Goal: Register for event/course

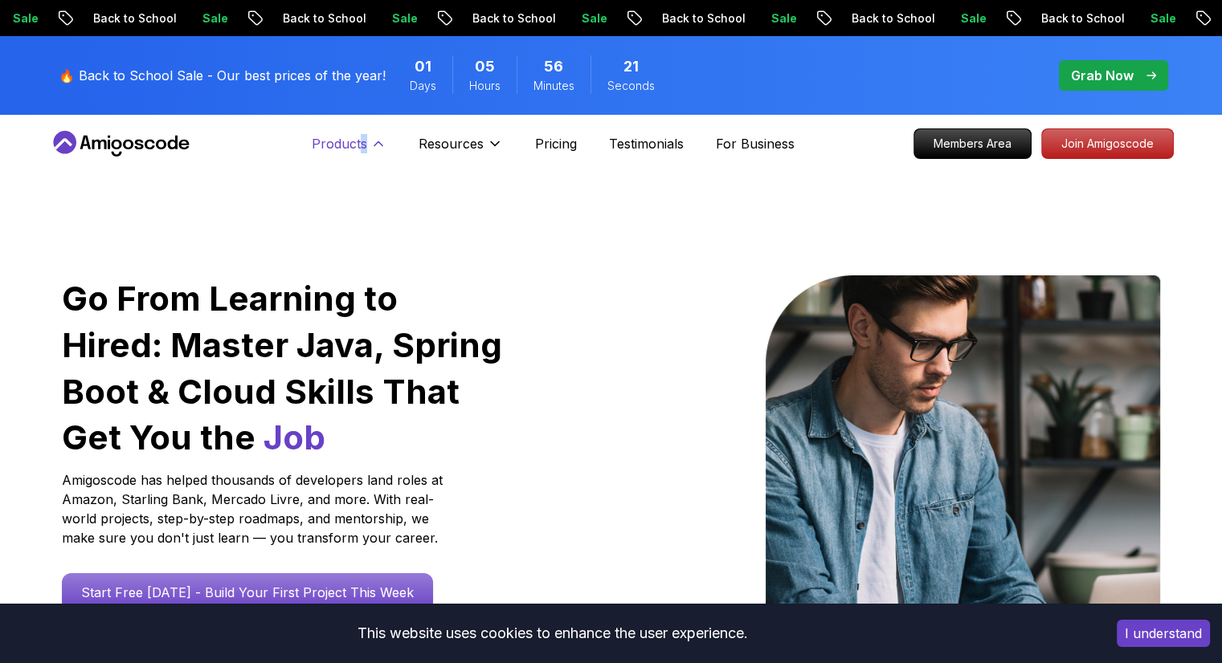
drag, startPoint x: 362, startPoint y: 126, endPoint x: 365, endPoint y: 148, distance: 21.9
click at [365, 148] on nav "Products Products Portfolly The one-click portfolio builder for developers Cour…" at bounding box center [611, 144] width 1125 height 58
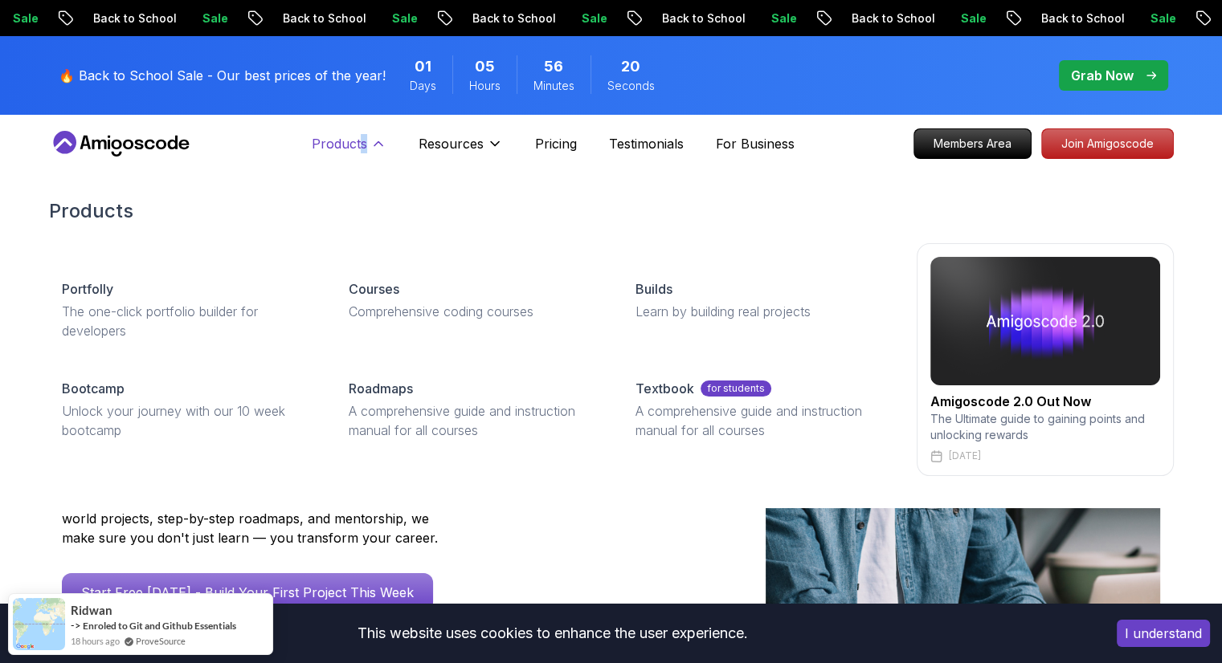
click at [365, 148] on p "Products" at bounding box center [339, 143] width 55 height 19
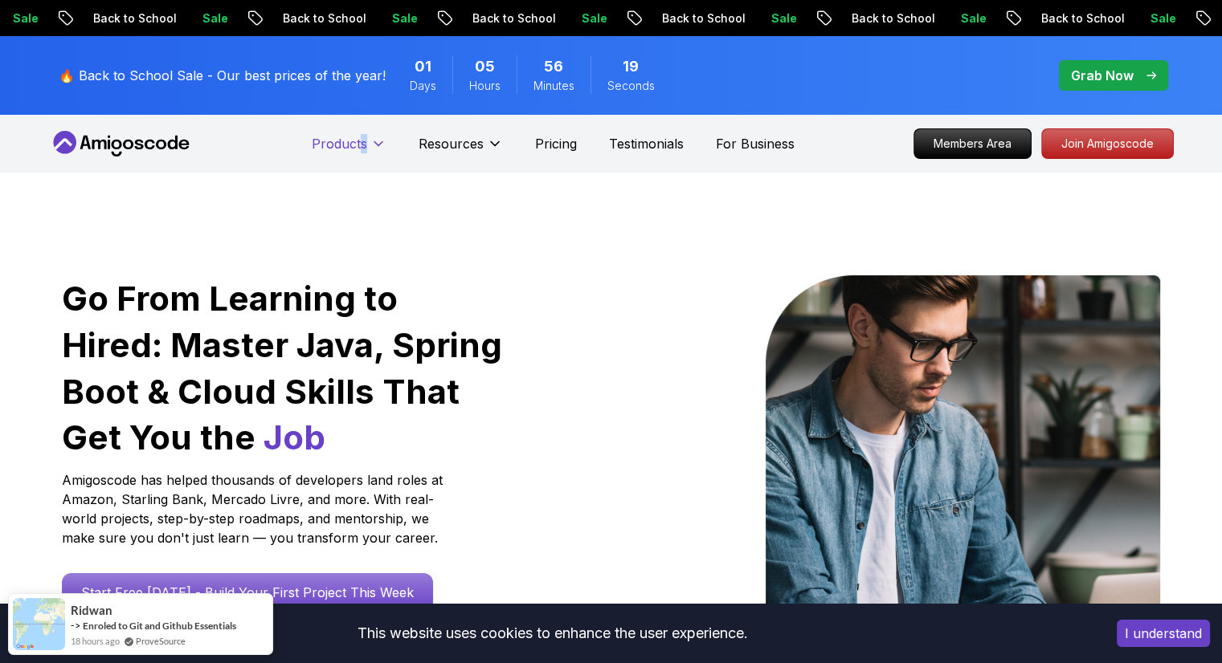
click at [365, 148] on p "Products" at bounding box center [339, 143] width 55 height 19
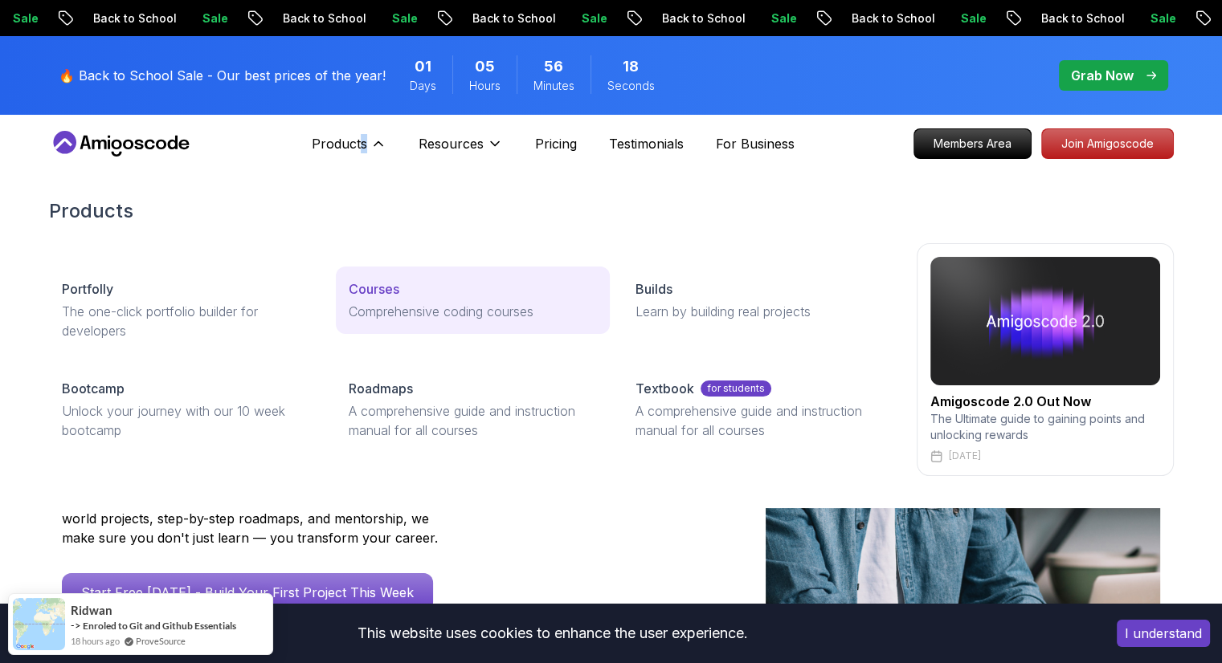
click at [402, 309] on p "Comprehensive coding courses" at bounding box center [473, 311] width 248 height 19
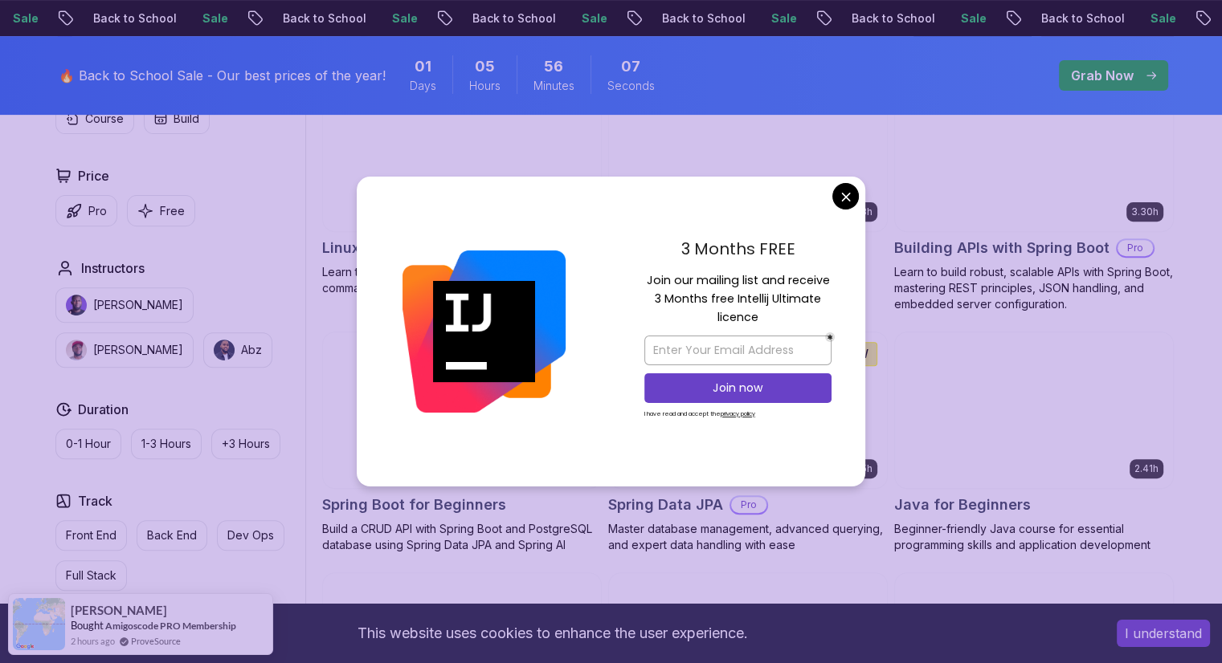
scroll to position [546, 0]
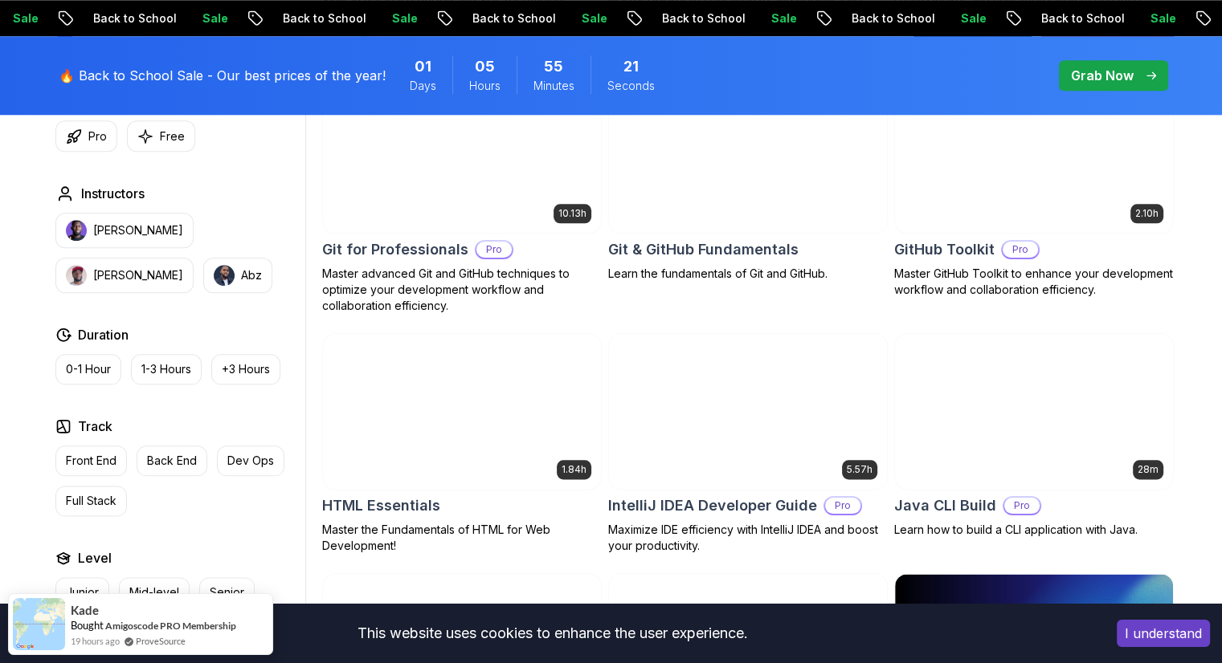
scroll to position [1806, 0]
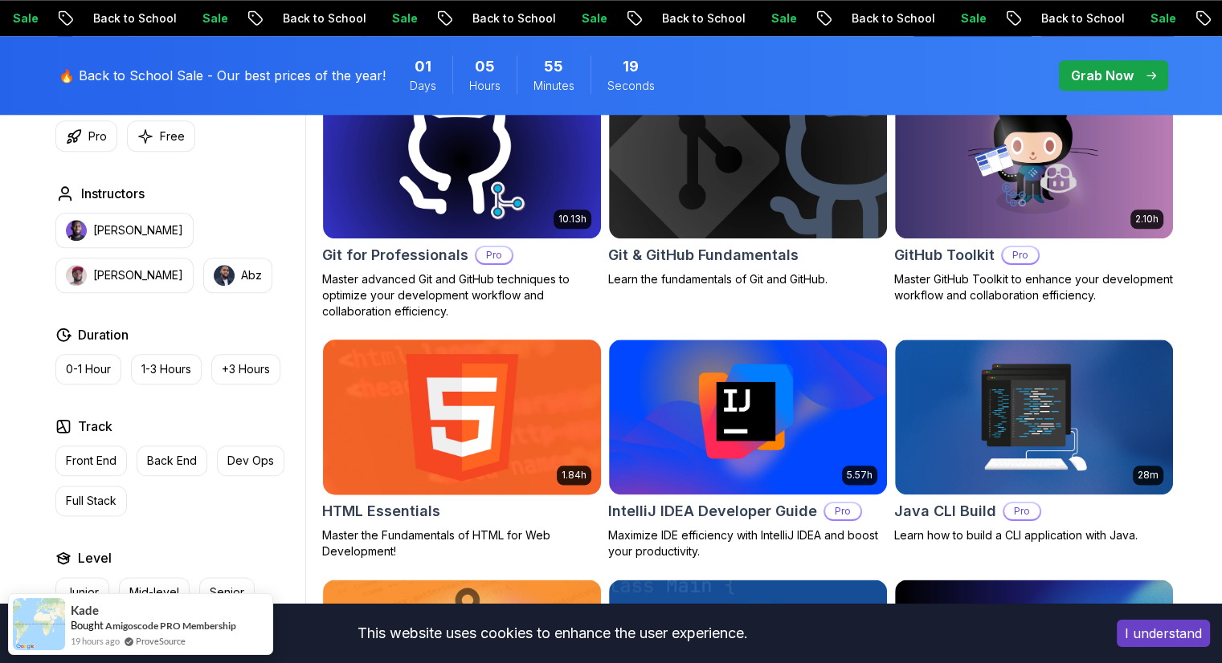
click at [447, 459] on img at bounding box center [462, 417] width 292 height 163
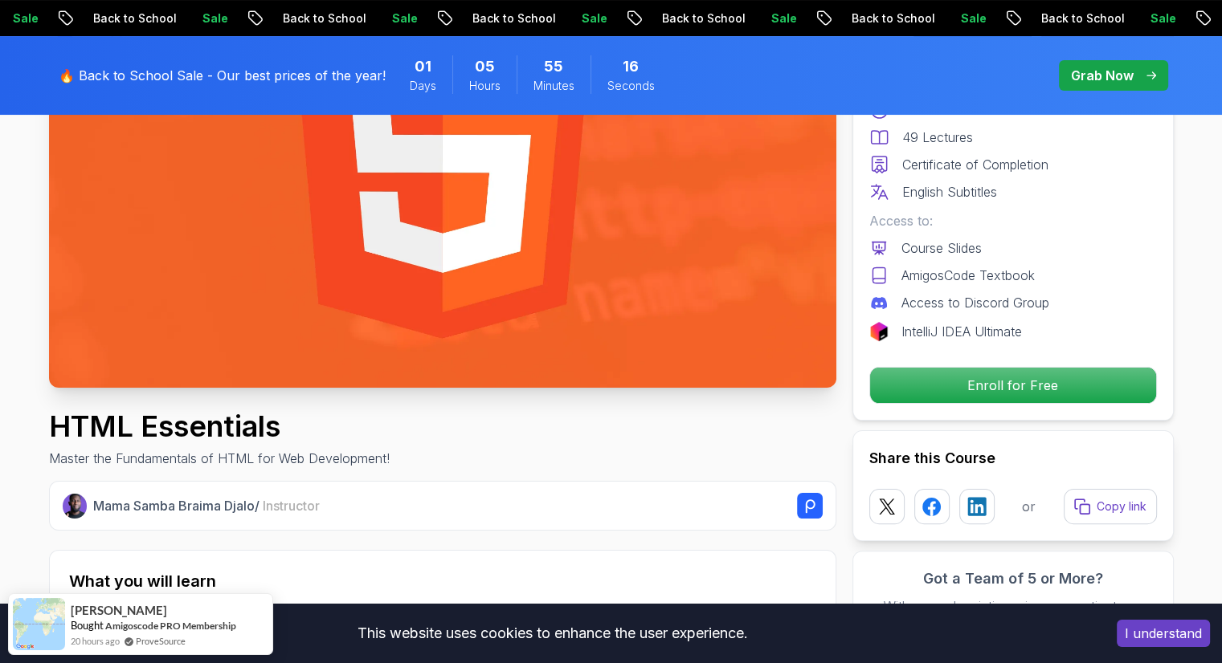
scroll to position [267, 0]
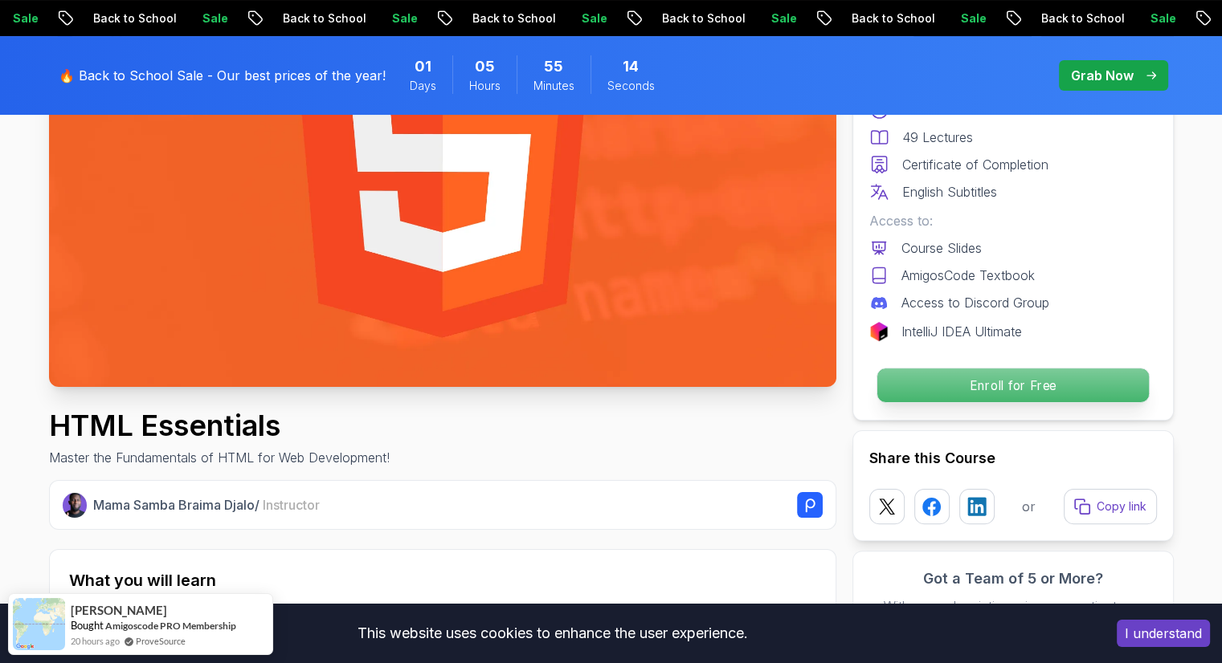
click at [905, 369] on p "Enroll for Free" at bounding box center [1011, 386] width 271 height 34
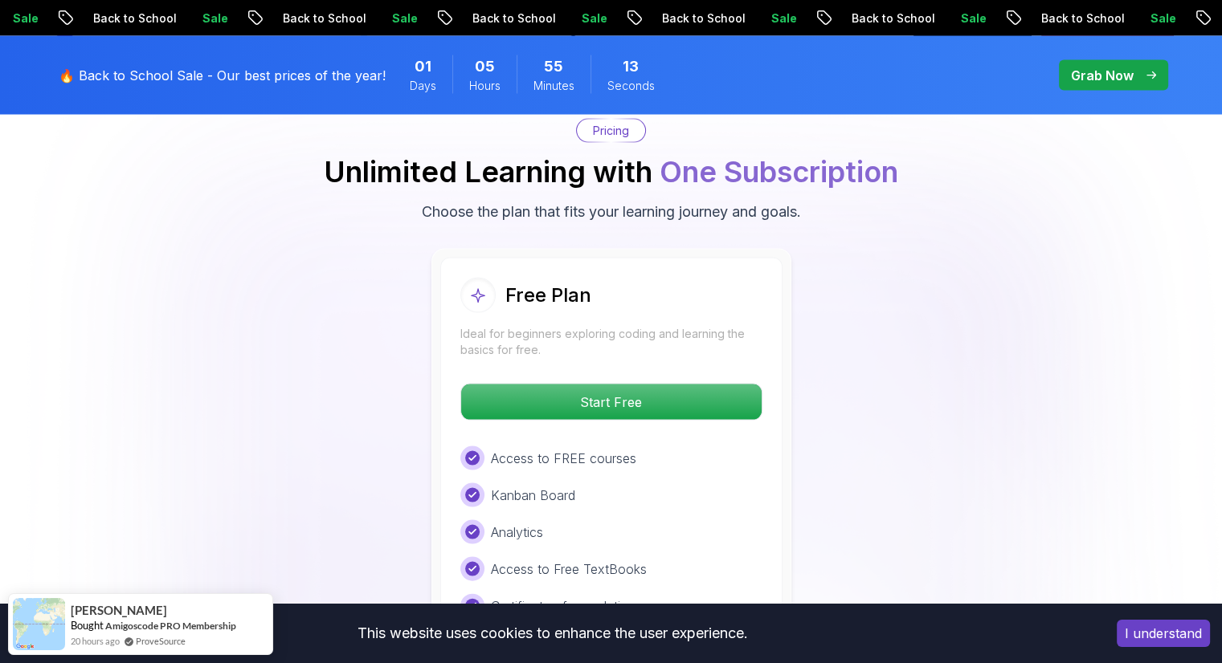
scroll to position [3247, 0]
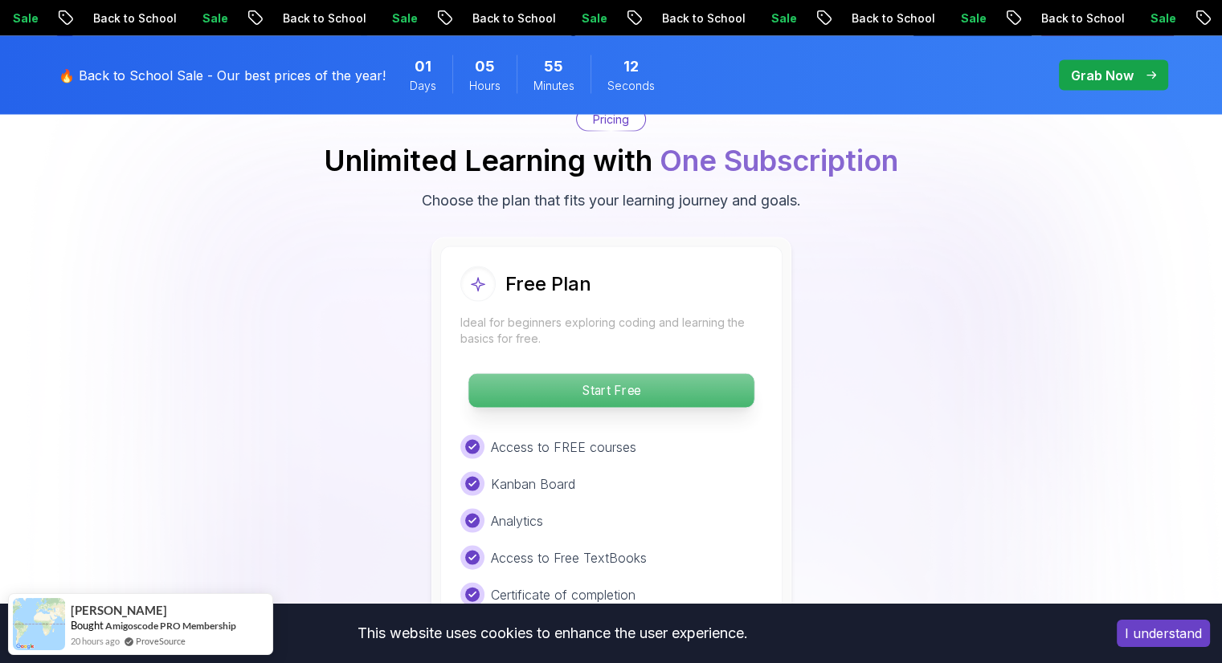
click at [636, 377] on p "Start Free" at bounding box center [610, 391] width 285 height 34
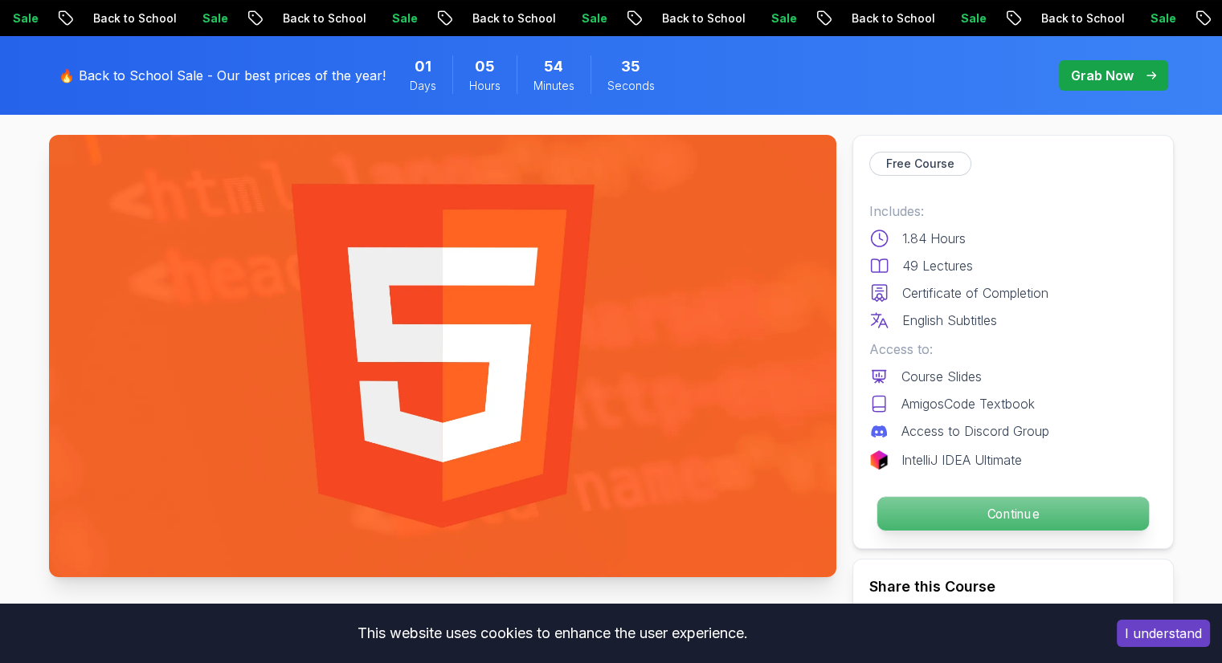
scroll to position [74, 0]
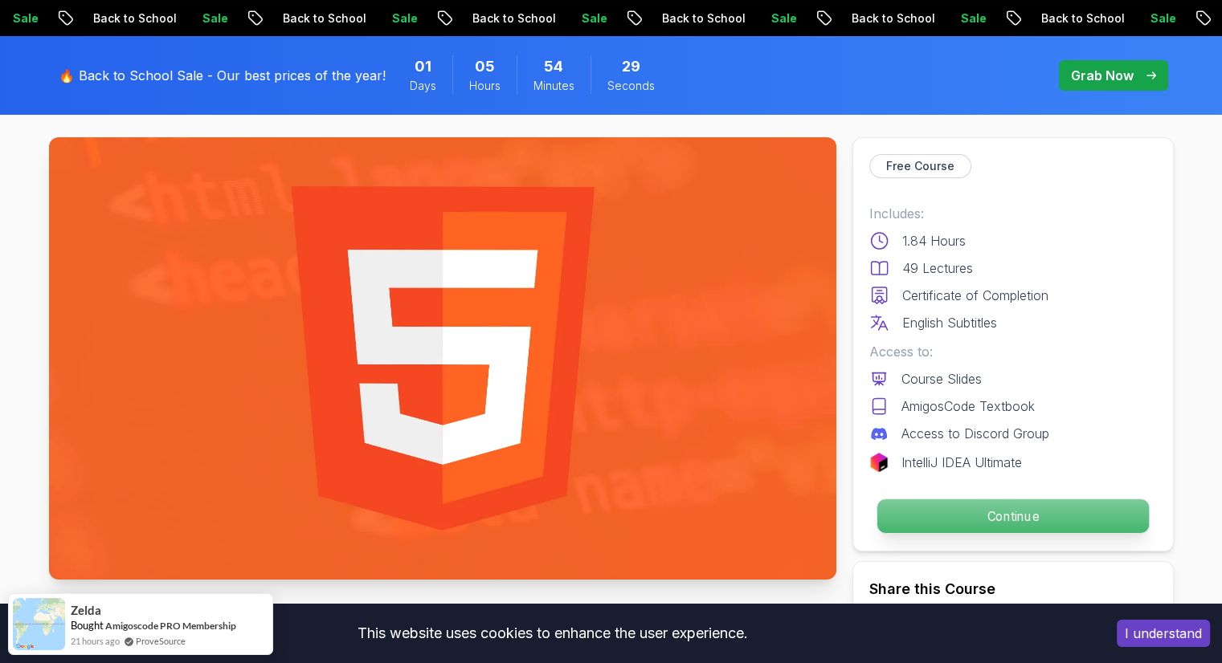
click at [950, 505] on p "Continue" at bounding box center [1011, 517] width 271 height 34
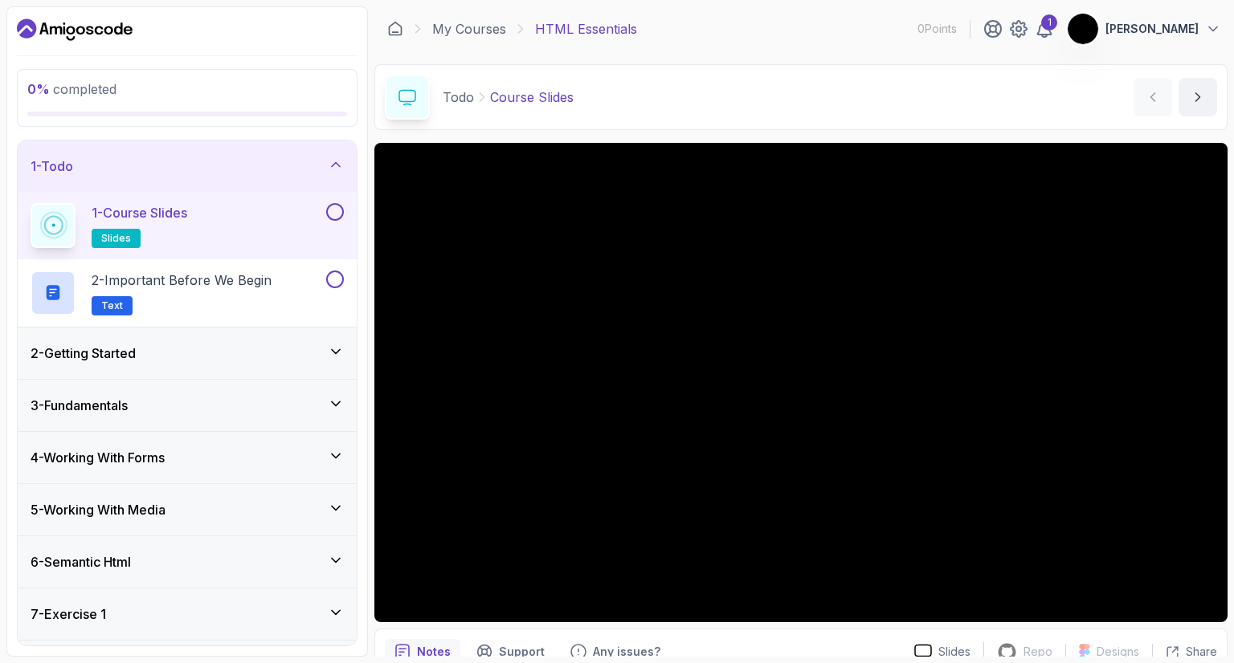
scroll to position [77, 0]
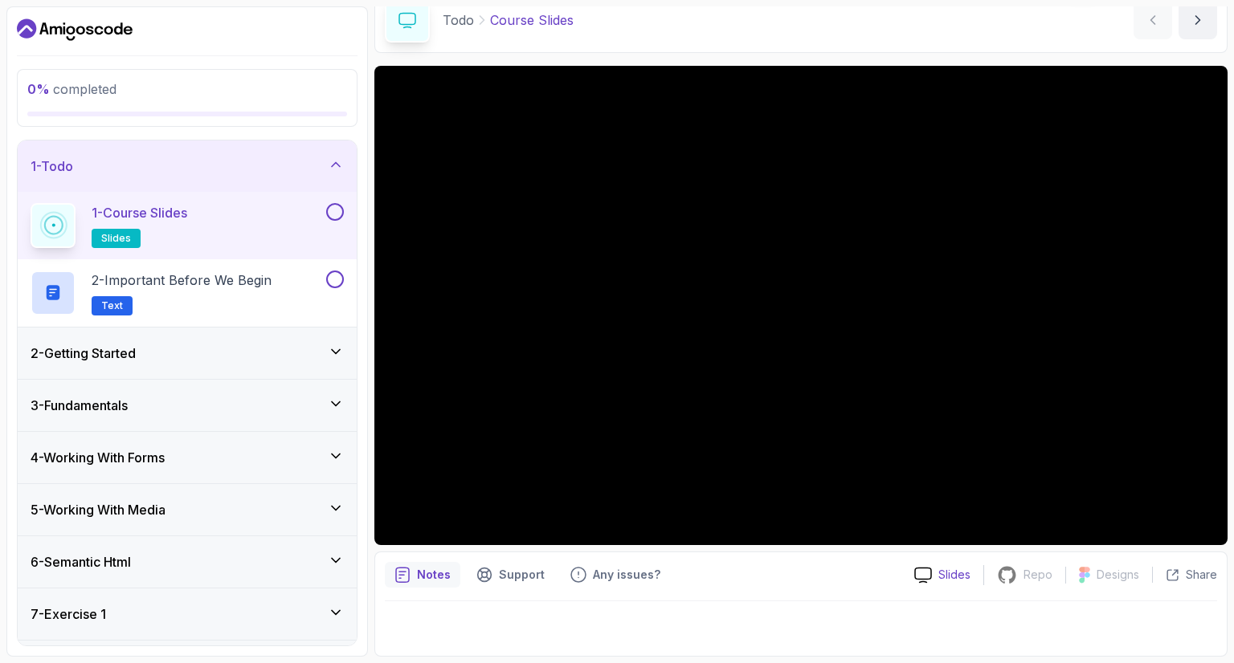
click at [931, 573] on icon at bounding box center [923, 575] width 16 height 14
